Goal: Information Seeking & Learning: Learn about a topic

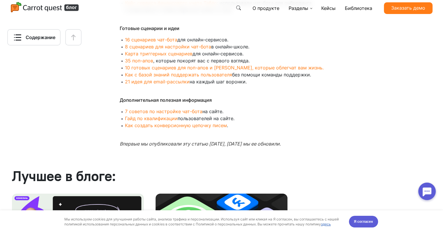
scroll to position [8439, 0]
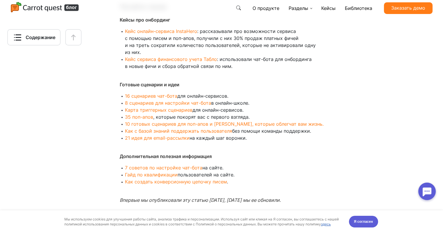
drag, startPoint x: 112, startPoint y: 130, endPoint x: 193, endPoint y: 154, distance: 84.2
drag, startPoint x: 177, startPoint y: 164, endPoint x: 116, endPoint y: 132, distance: 68.6
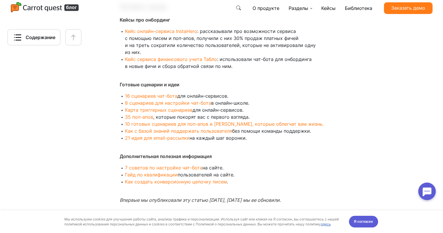
copy div "Какие инструменты использовать для онбординга? ― Чат-бота для сайта , ― поп-апы…"
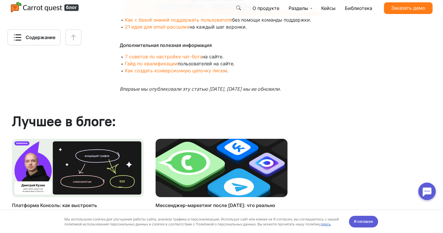
scroll to position [8473, 0]
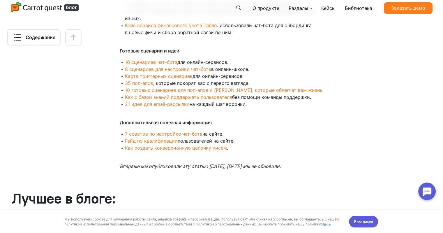
drag, startPoint x: 143, startPoint y: 128, endPoint x: 228, endPoint y: 179, distance: 99.3
click at [228, 22] on li "Кейс онлайн-сервиса InstaHero : рассказывали про возможности сервиса с помощью …" at bounding box center [224, 8] width 199 height 28
drag, startPoint x: 198, startPoint y: 129, endPoint x: 112, endPoint y: 95, distance: 92.8
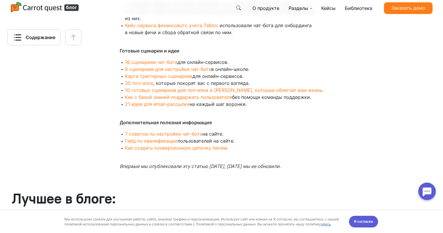
drag, startPoint x: 118, startPoint y: 98, endPoint x: 185, endPoint y: 127, distance: 72.9
copy div "Какие инструменты использовать для онбординга? ― Чат-бота для сайта , ― поп-апы…"
